Goal: Check status

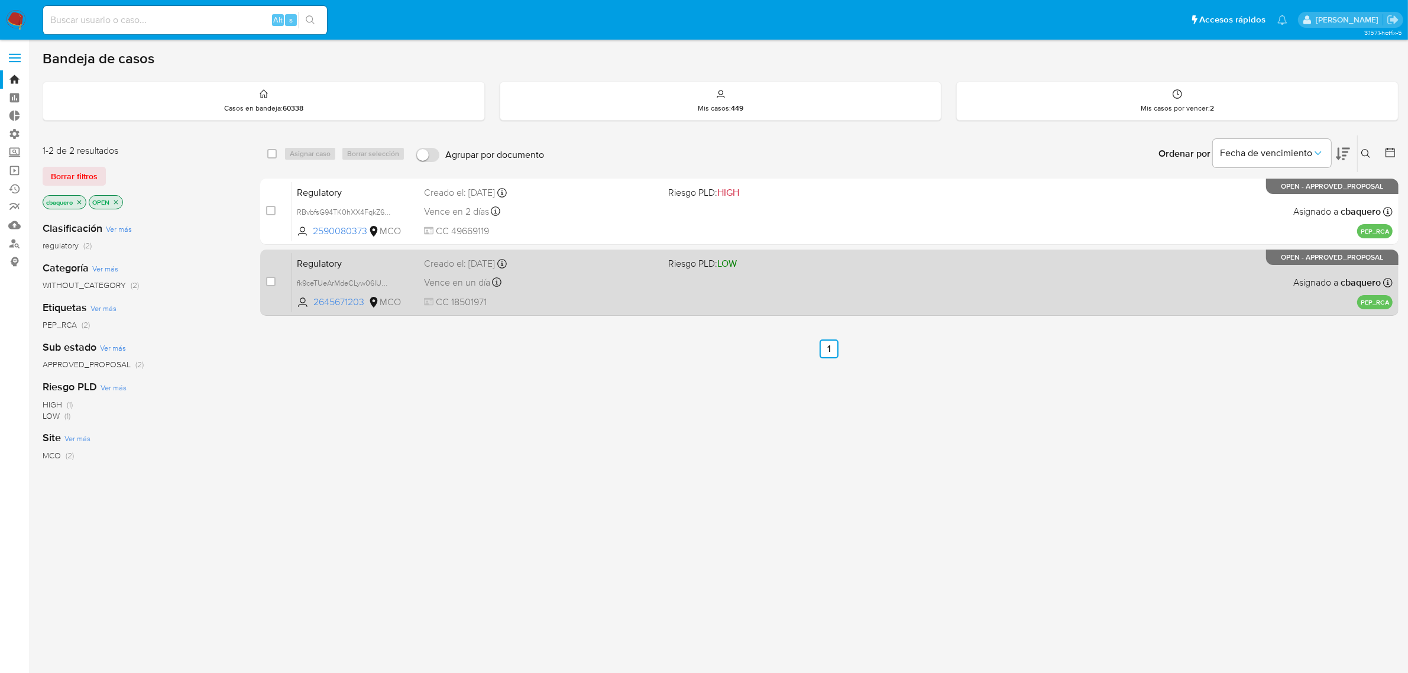
click at [669, 302] on div "Regulatory fk9ceTUeArMdeCLyw06lUCJC 2645671203 MCO Riesgo PLD: LOW Creado el: 2…" at bounding box center [842, 283] width 1101 height 60
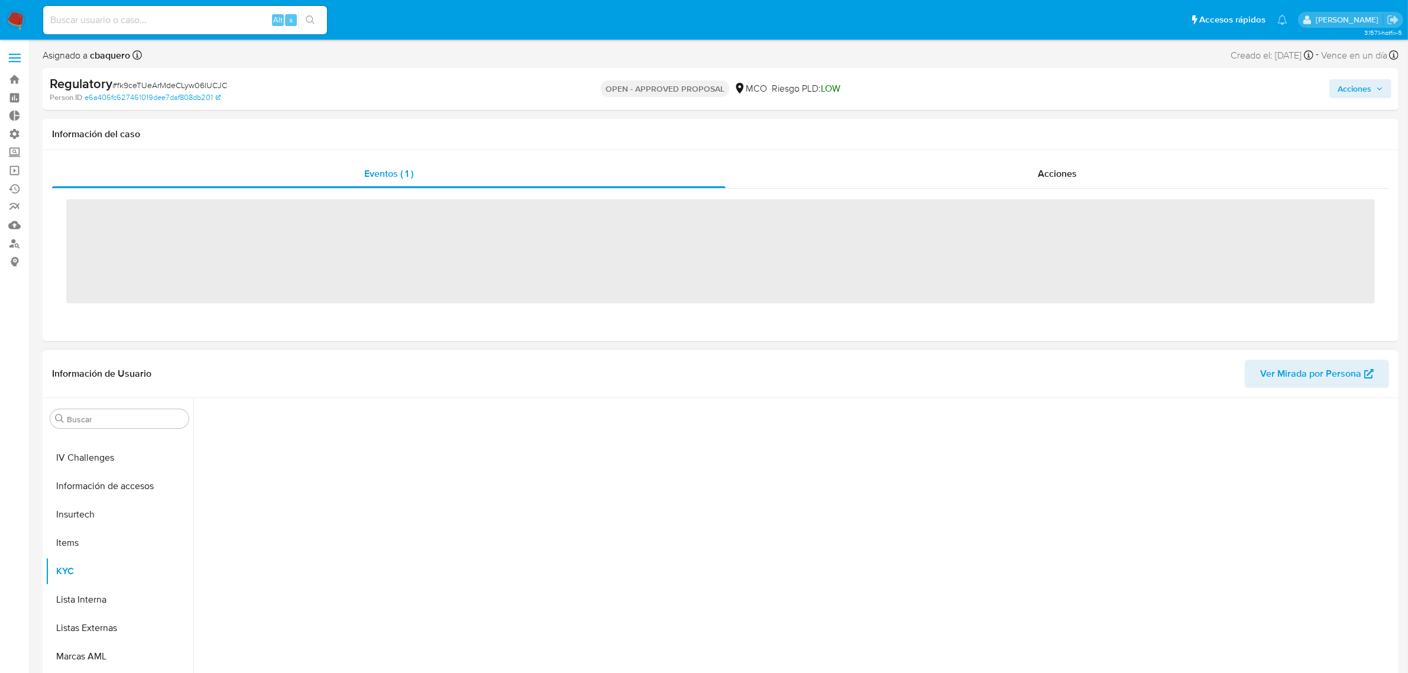
scroll to position [499, 0]
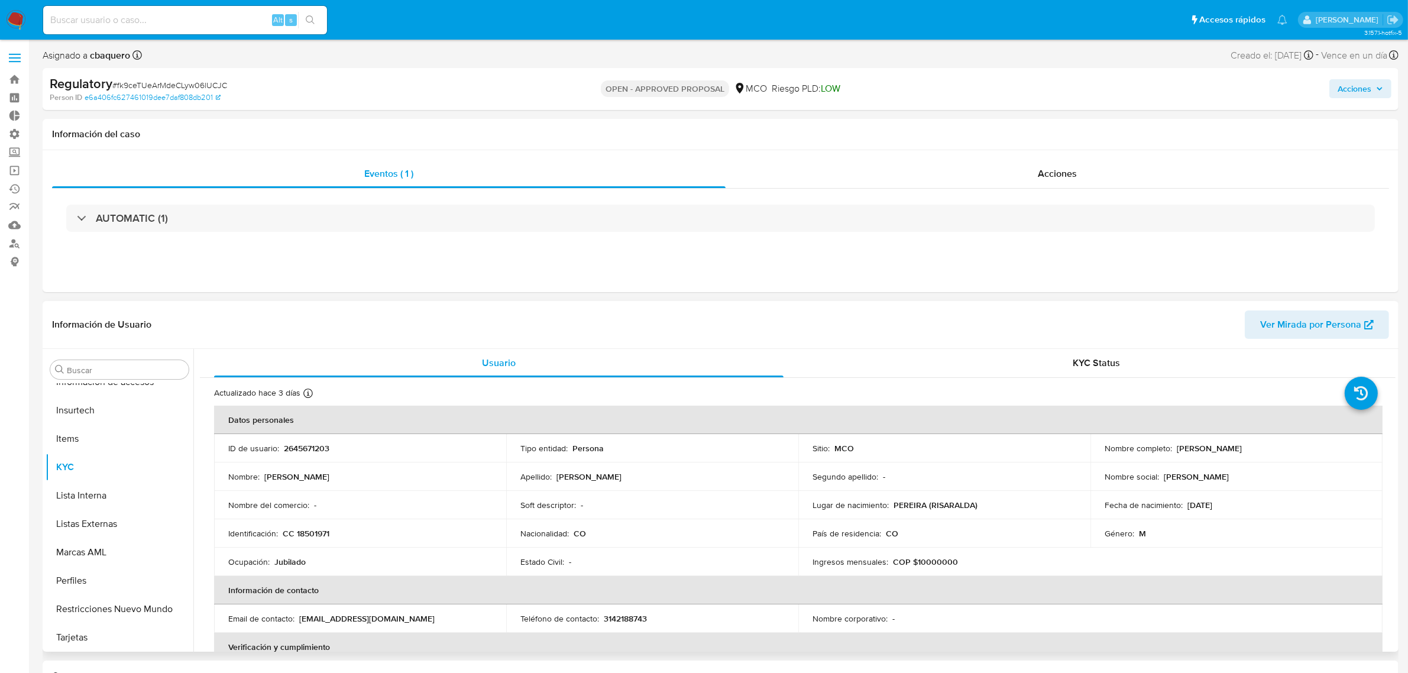
select select "10"
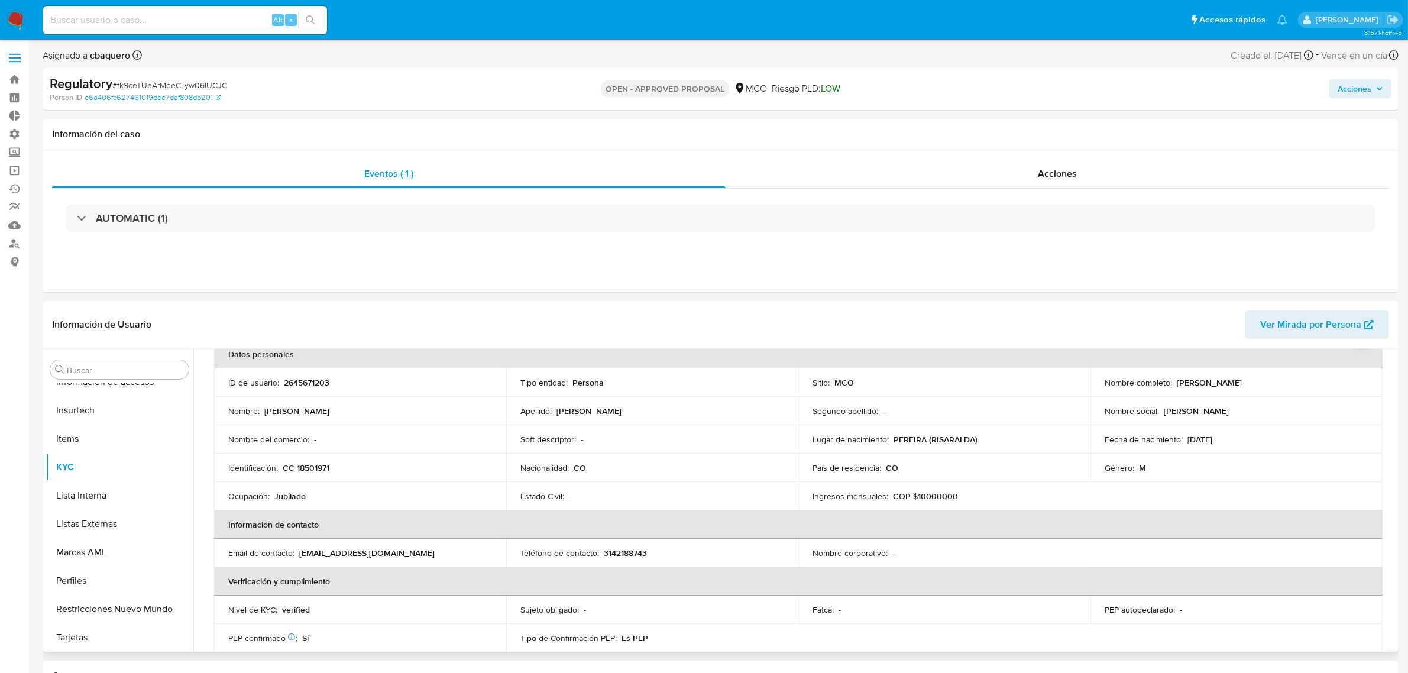
scroll to position [148, 0]
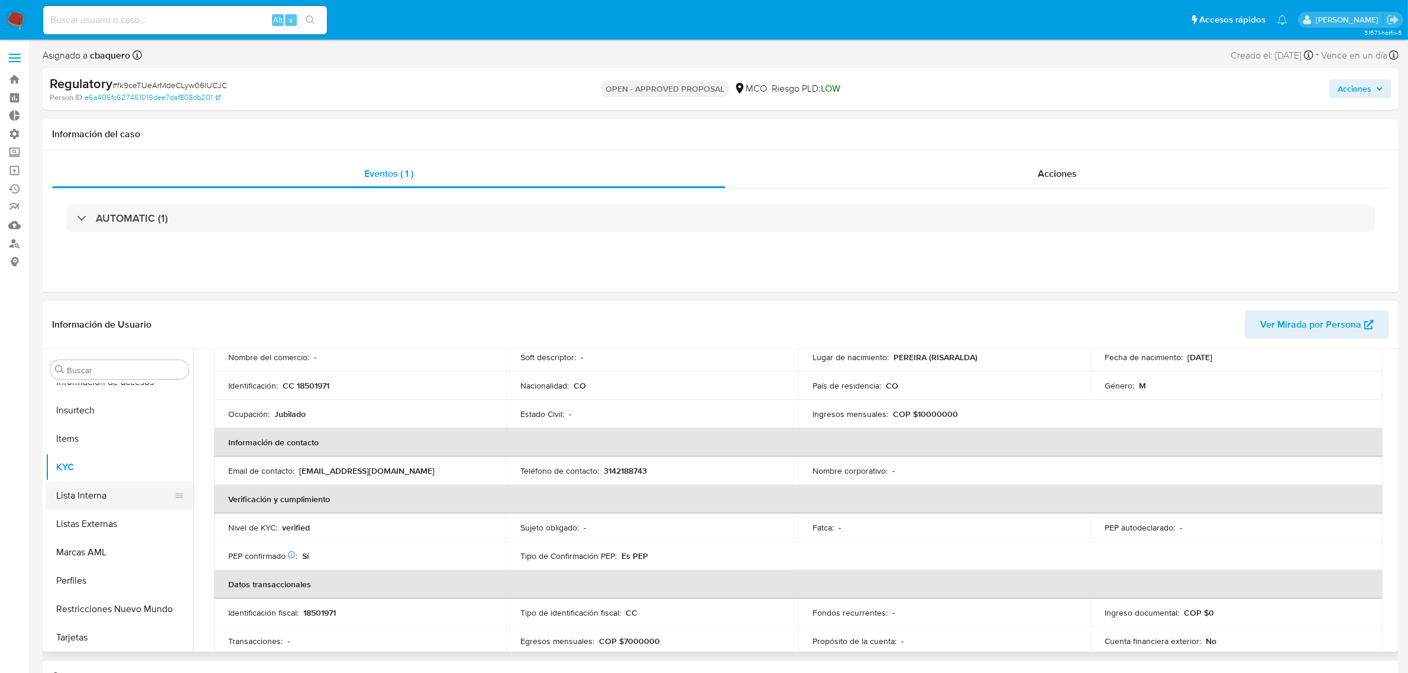
click at [60, 491] on button "Lista Interna" at bounding box center [115, 495] width 138 height 28
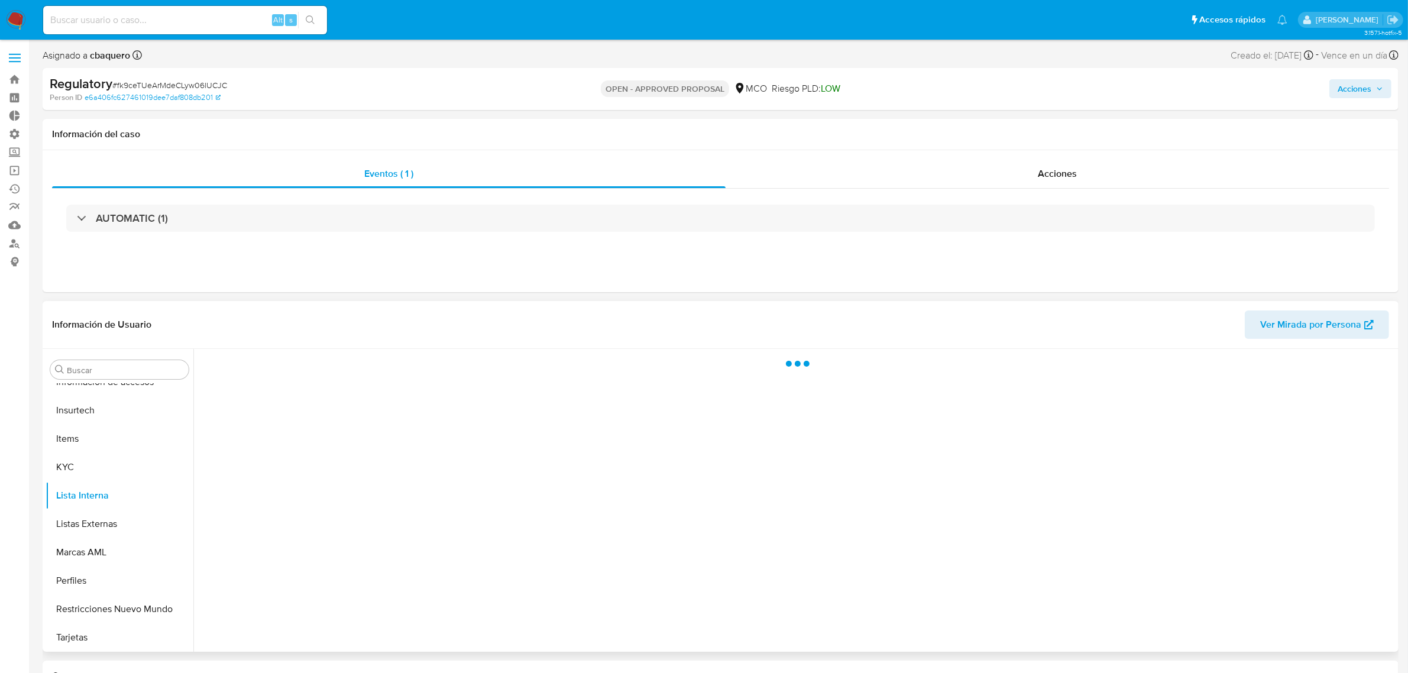
scroll to position [0, 0]
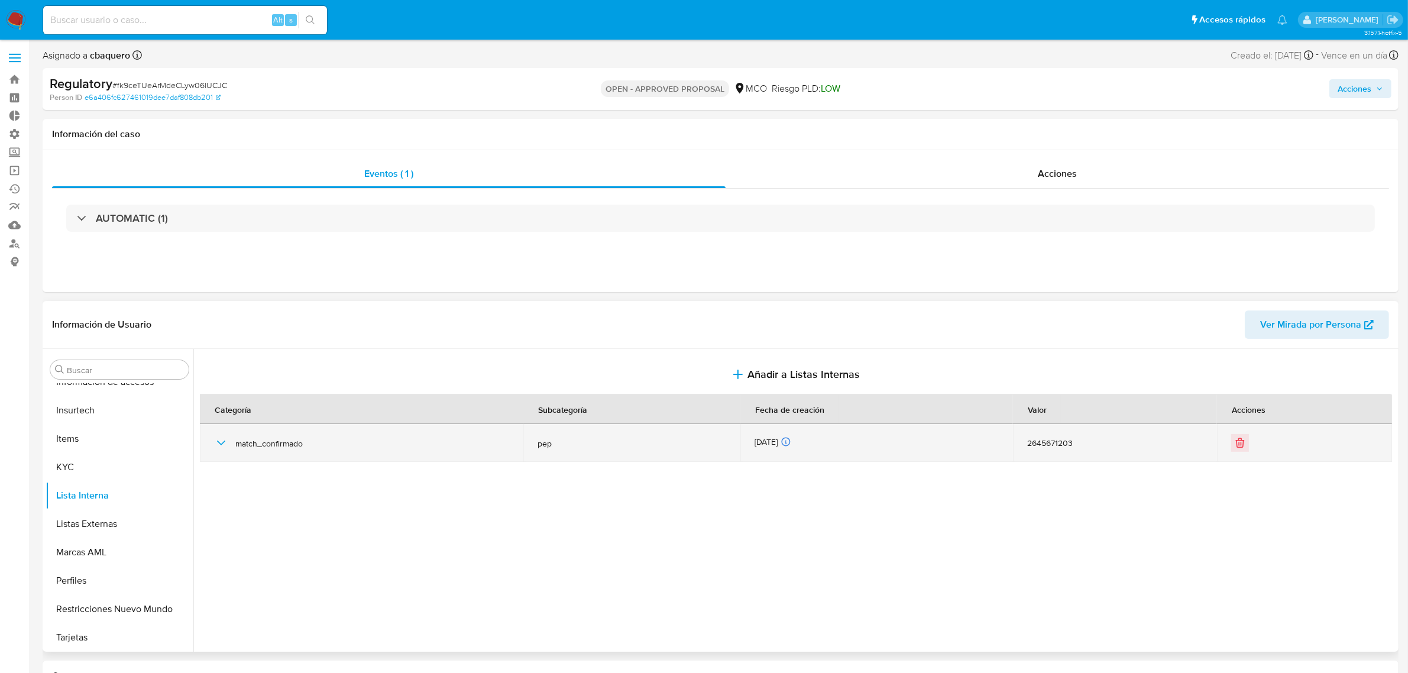
click at [224, 447] on icon "button" at bounding box center [221, 443] width 14 height 14
